Goal: Find specific page/section: Find specific page/section

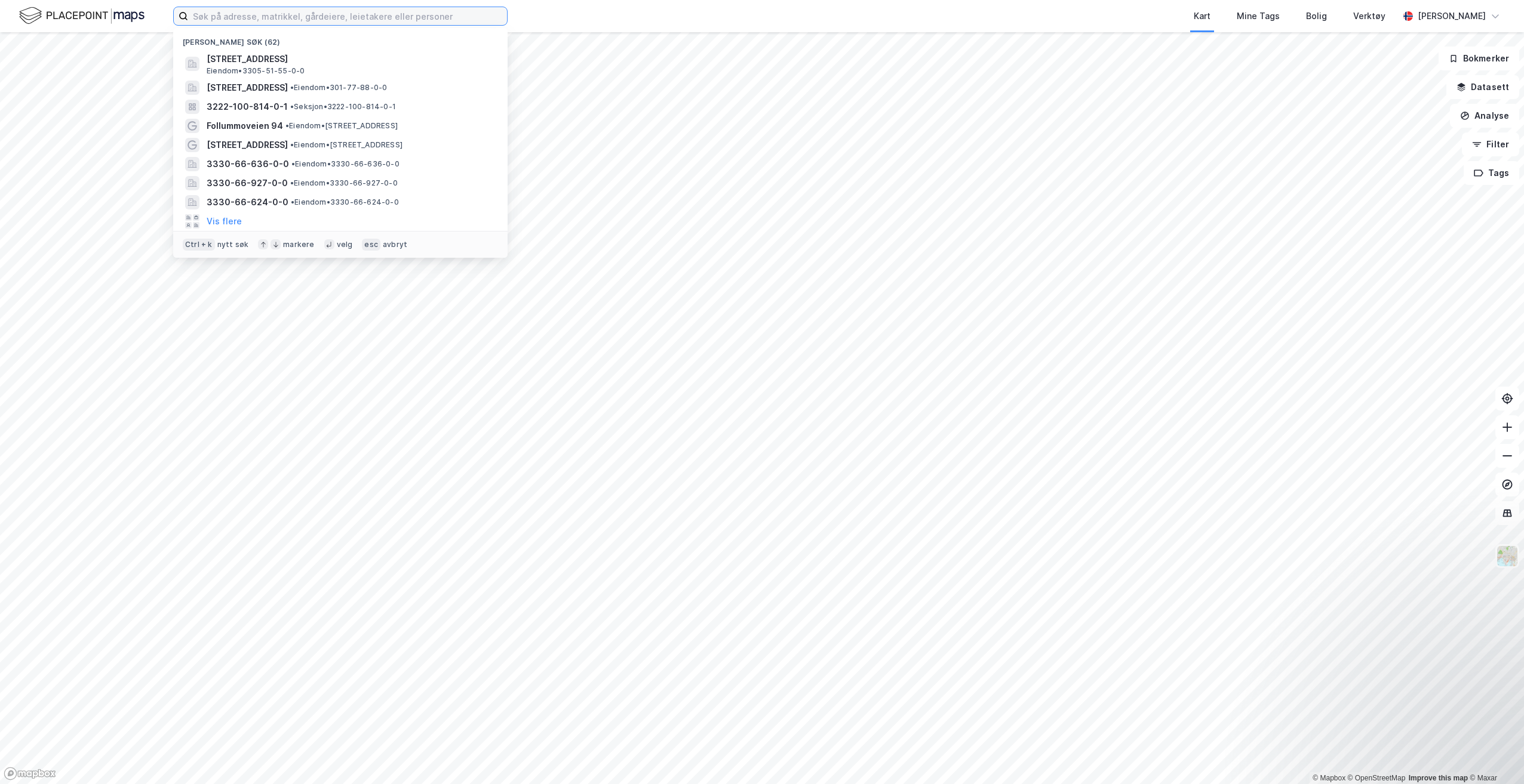
click at [425, 19] on input at bounding box center [347, 16] width 319 height 18
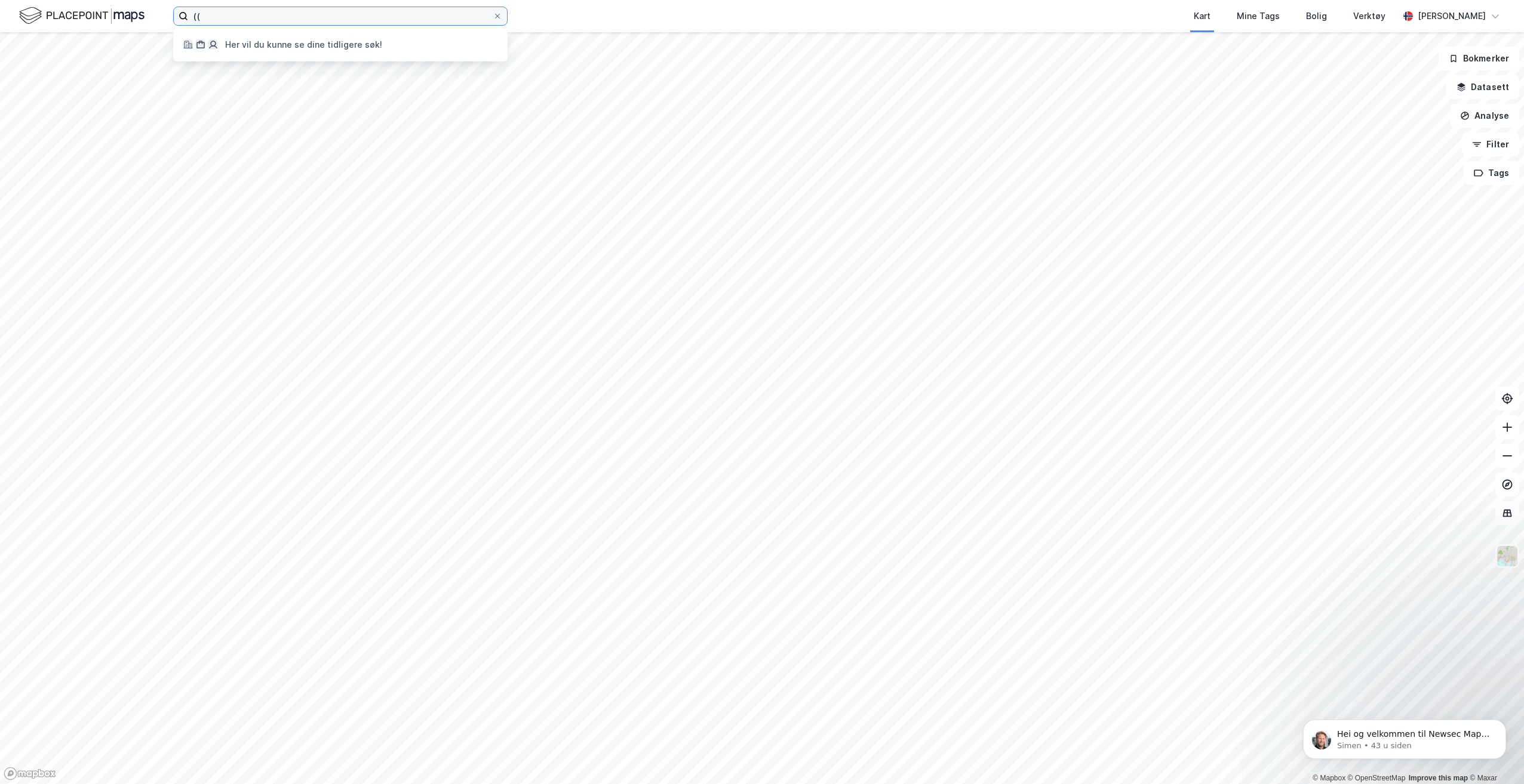
type input "("
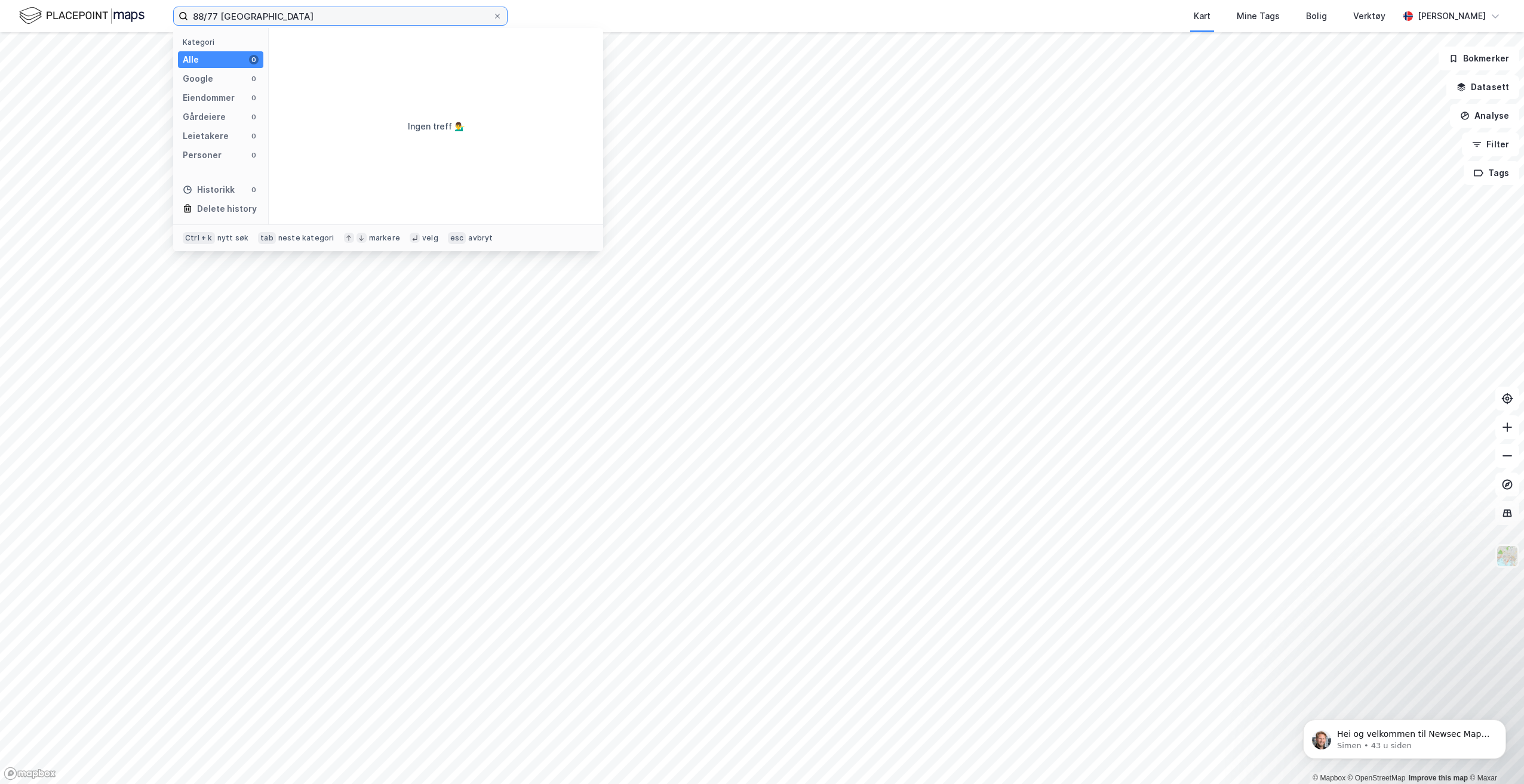
click at [220, 14] on input "88/77 [GEOGRAPHIC_DATA]" at bounding box center [340, 16] width 304 height 18
click at [218, 16] on input "88/77 [GEOGRAPHIC_DATA]" at bounding box center [340, 16] width 304 height 18
type input "77/88 [GEOGRAPHIC_DATA]"
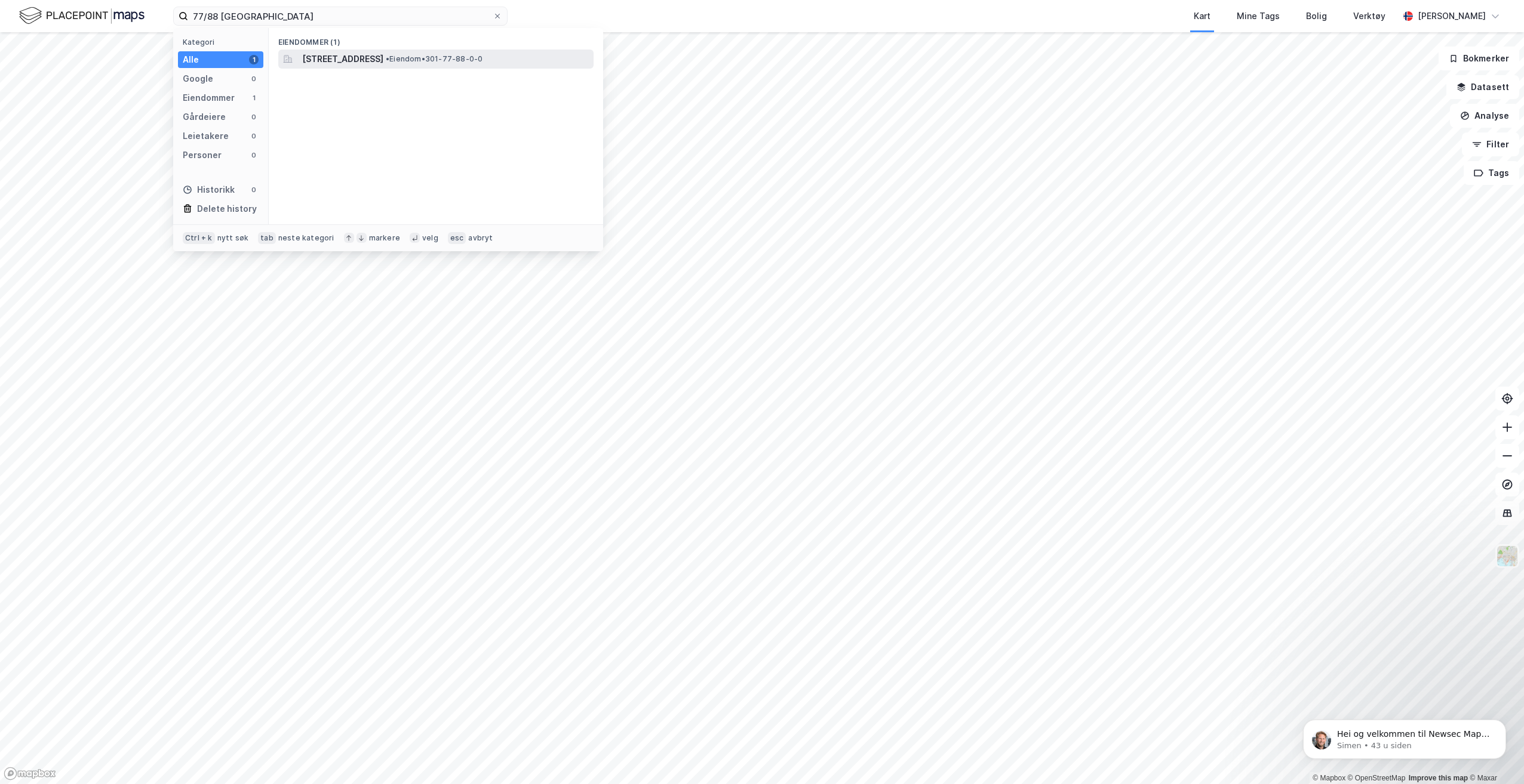
click at [383, 63] on span "[STREET_ADDRESS]" at bounding box center [343, 59] width 81 height 14
